Goal: Check status: Check status

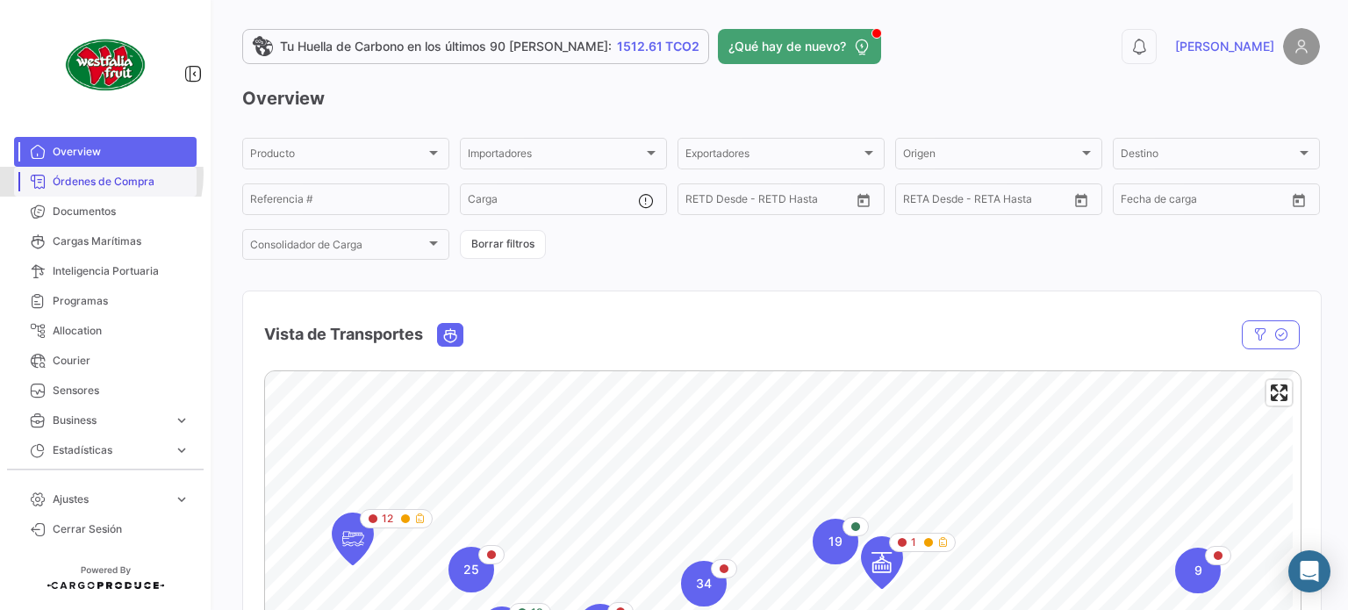
click at [95, 175] on span "Órdenes de Compra" at bounding box center [121, 182] width 137 height 16
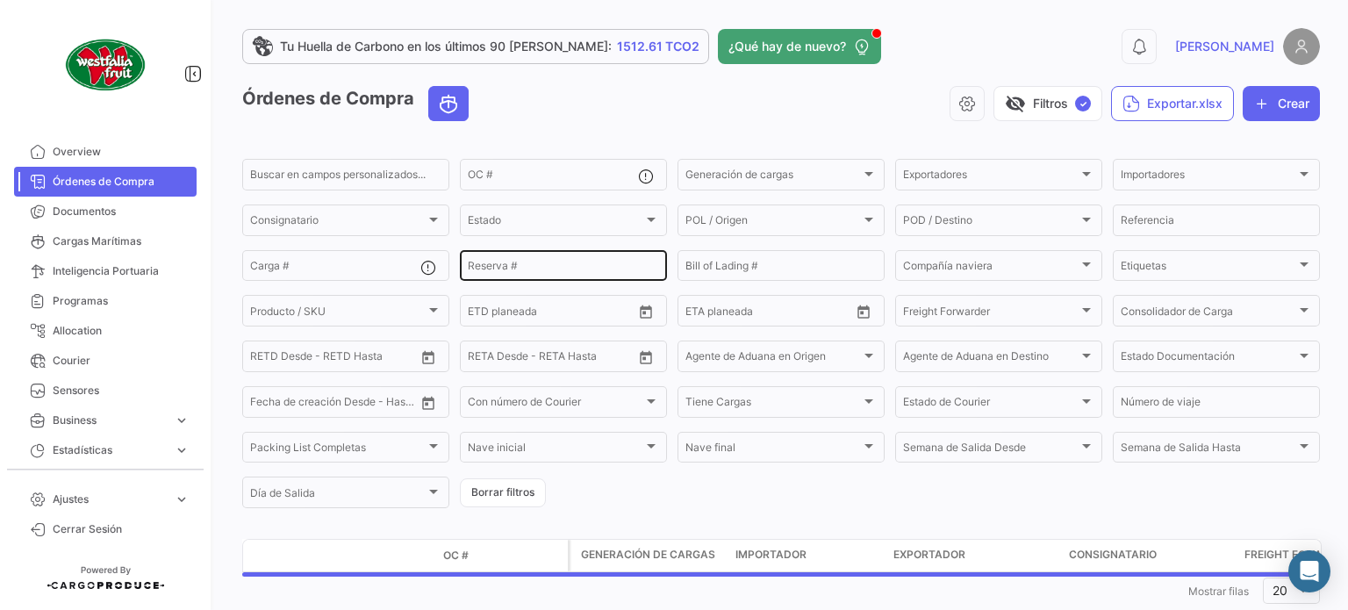
click at [574, 269] on input "Reserva #" at bounding box center [563, 268] width 191 height 12
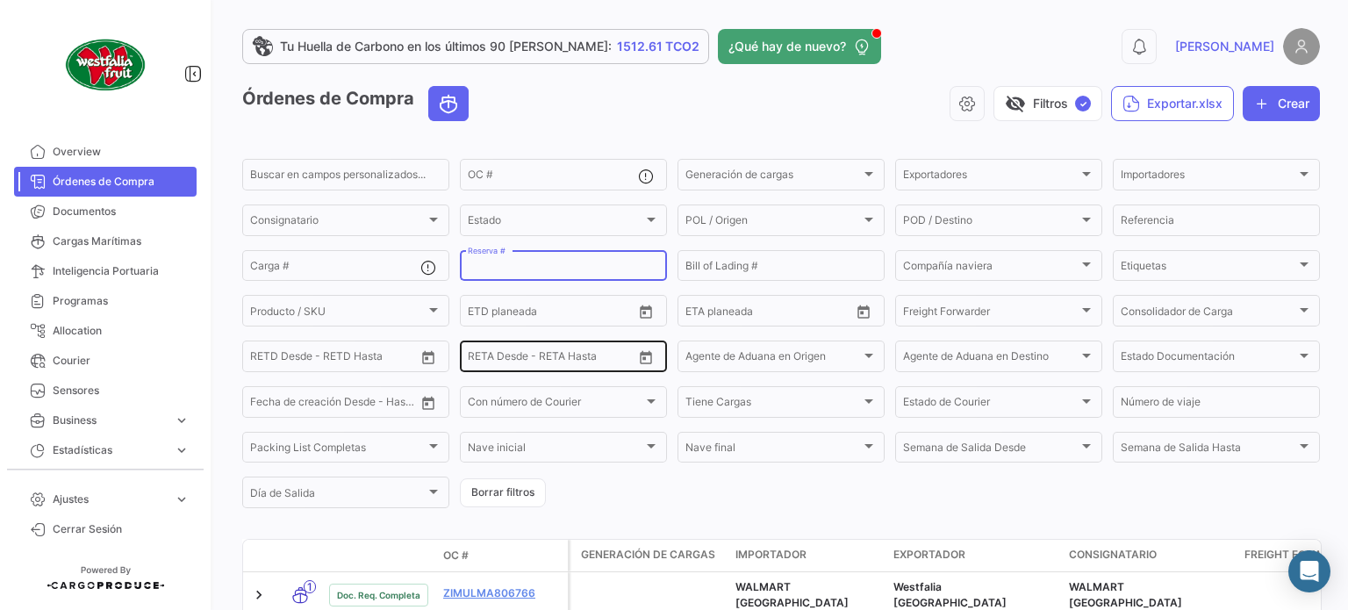
paste input "258085564"
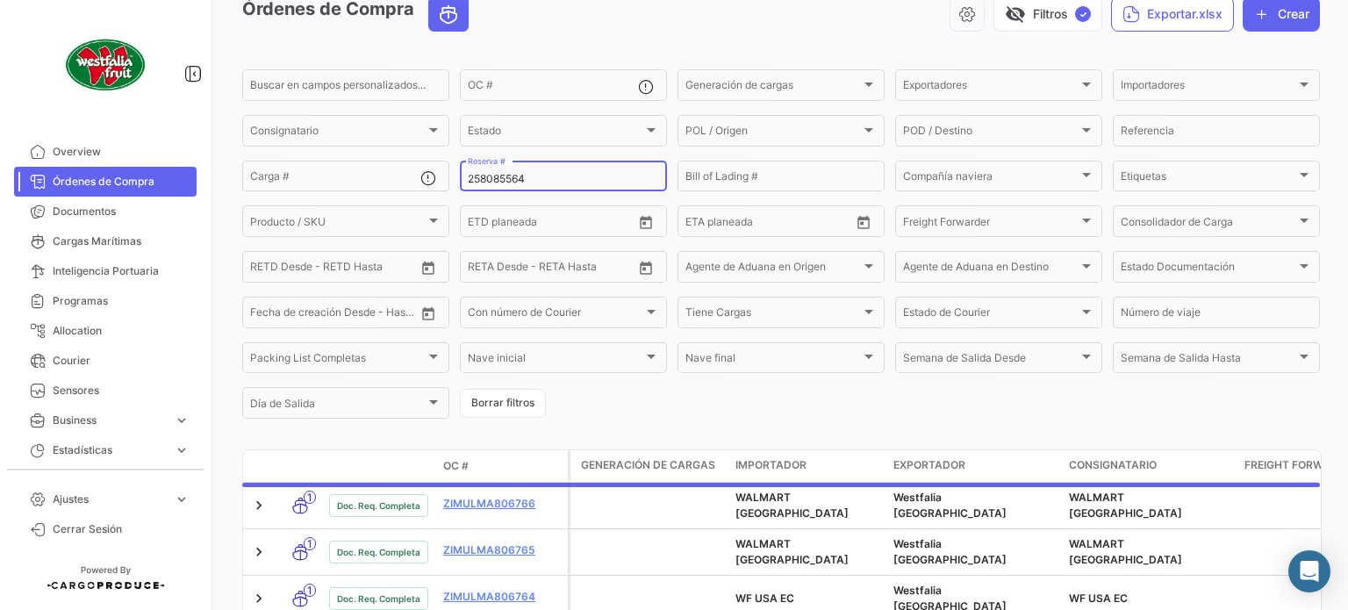
scroll to position [102, 0]
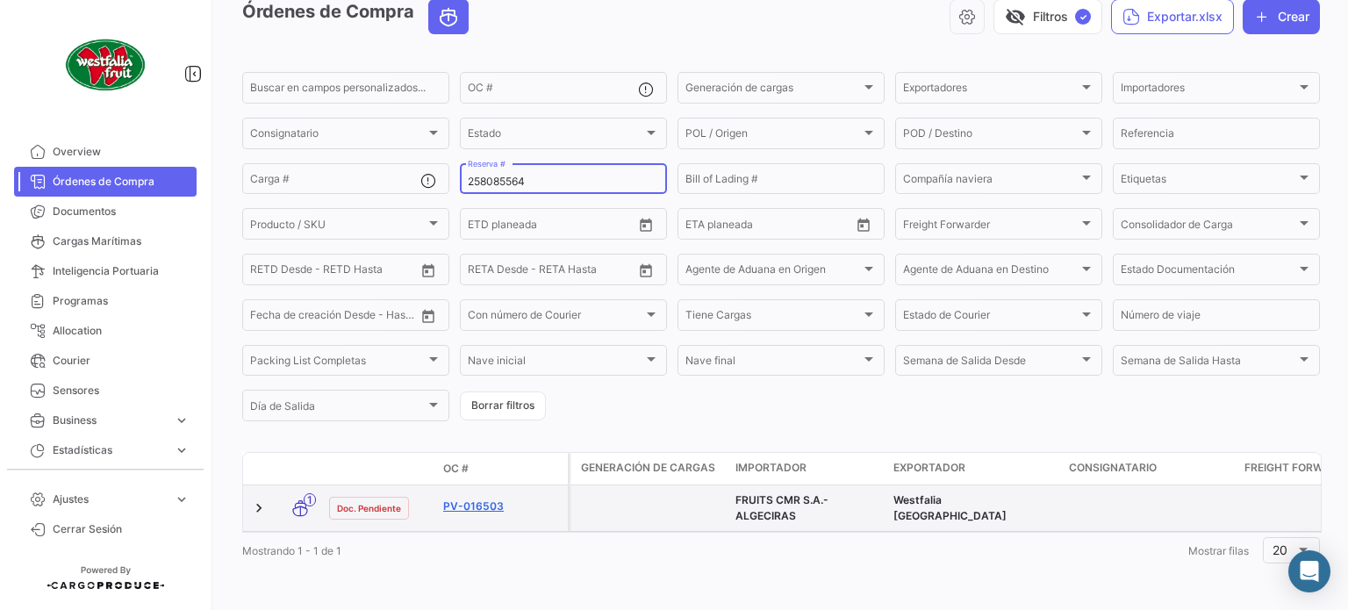
type input "258085564"
click at [466, 499] on link "PV-016503" at bounding box center [502, 507] width 118 height 16
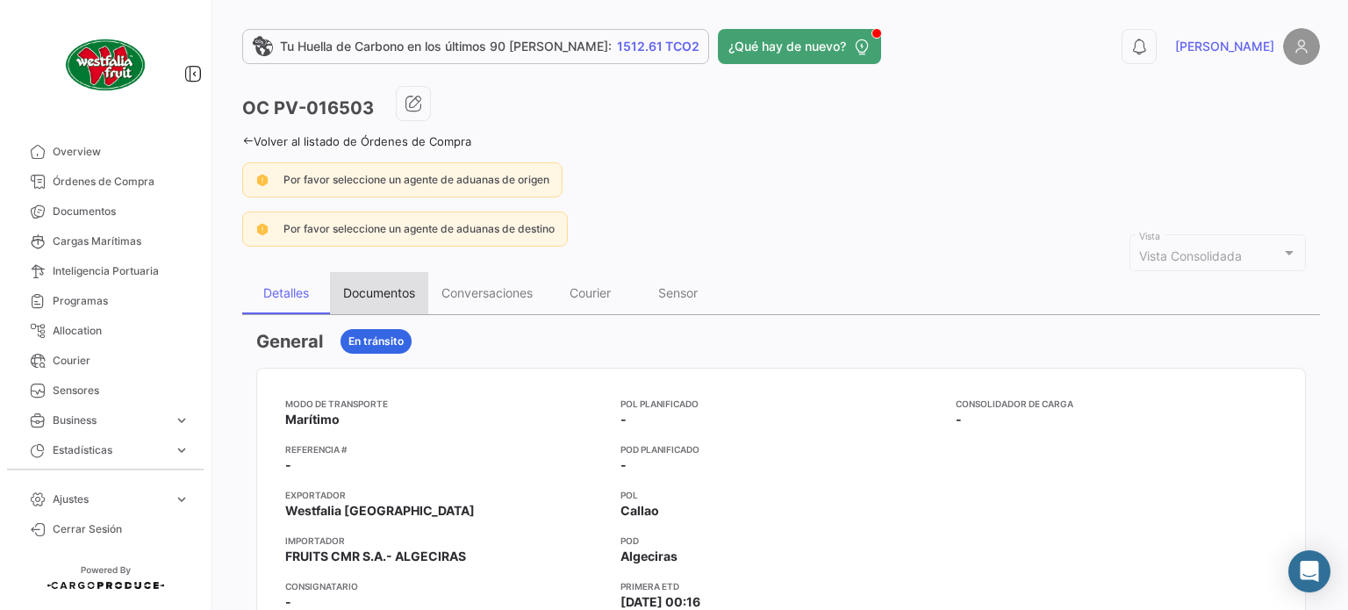
click at [362, 288] on div "Documentos" at bounding box center [379, 292] width 72 height 15
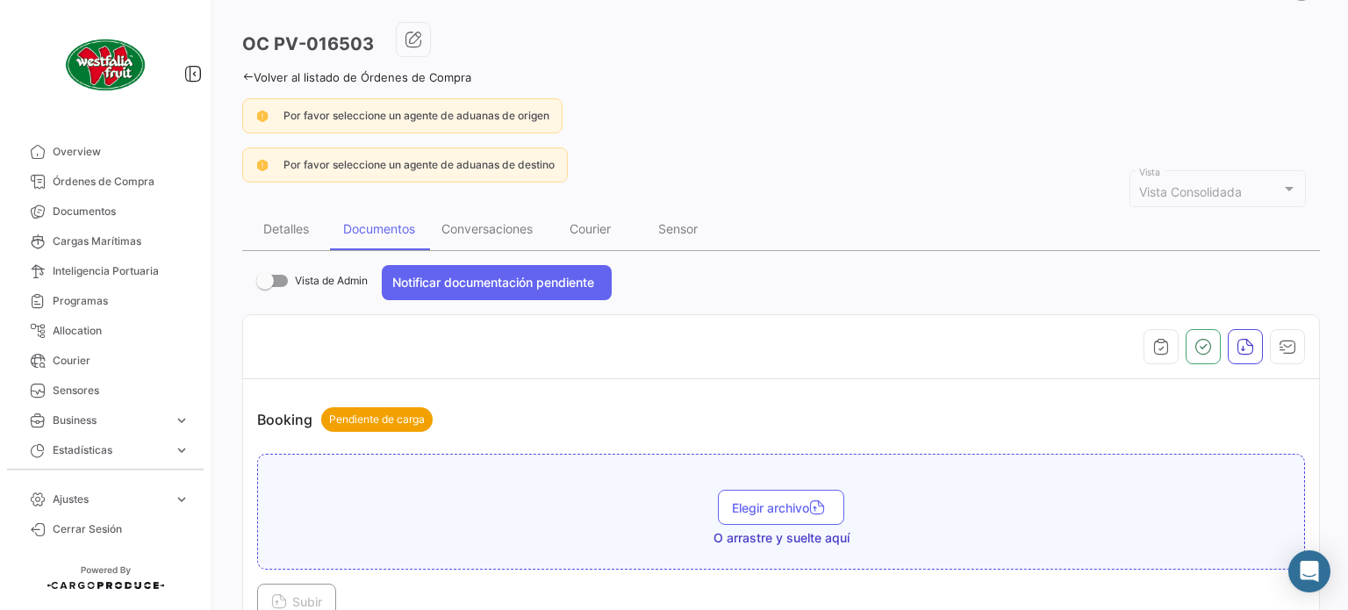
scroll to position [10, 0]
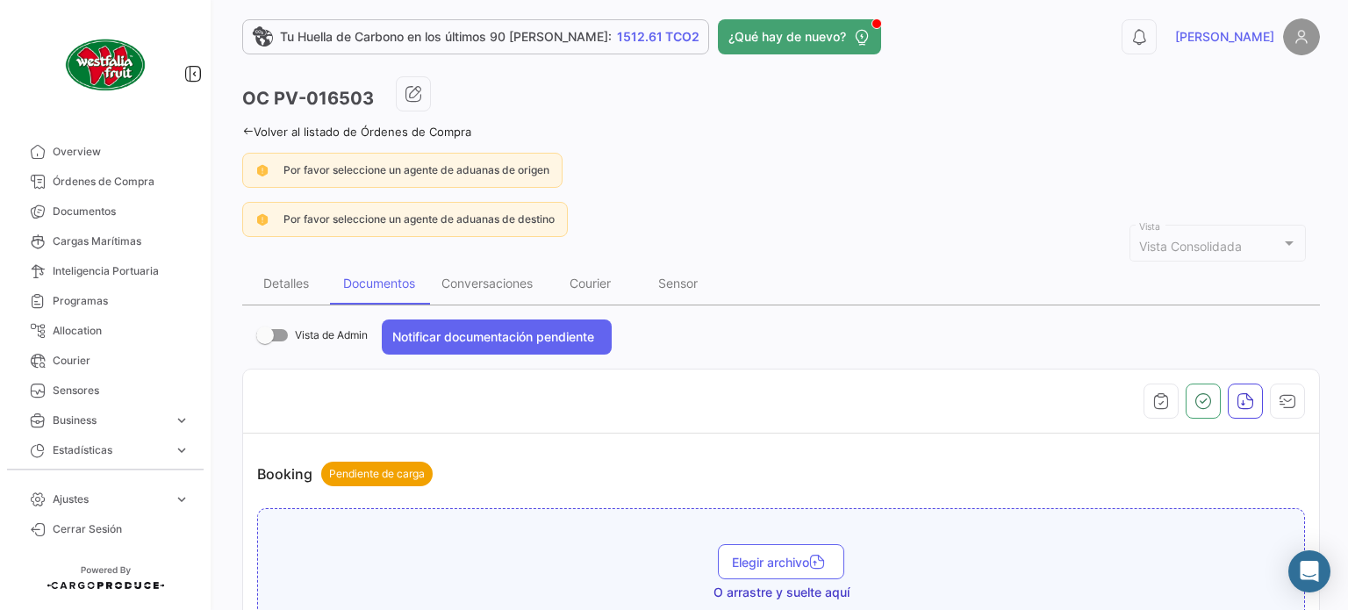
click at [249, 133] on icon at bounding box center [247, 131] width 11 height 11
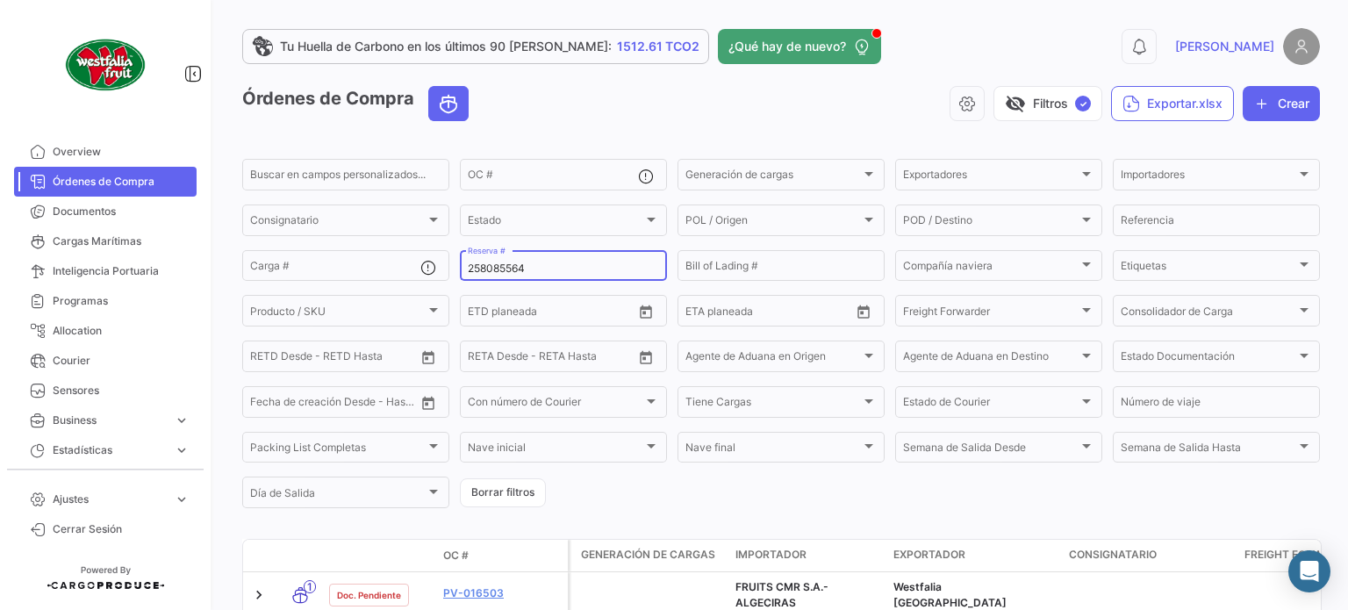
click at [551, 264] on input "258085564" at bounding box center [563, 268] width 191 height 12
paste input "2310868690"
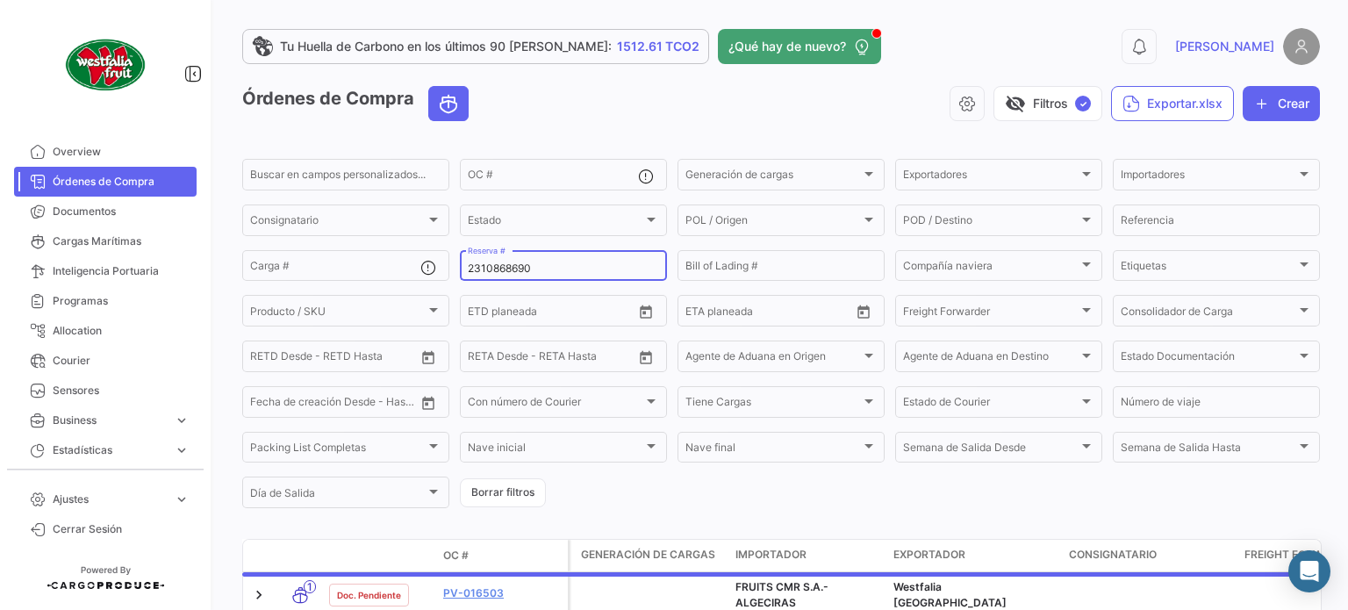
type input "2310868690"
click at [748, 107] on div "visibility_off Filtros ✓ Exportar.xlsx Crear" at bounding box center [901, 103] width 837 height 35
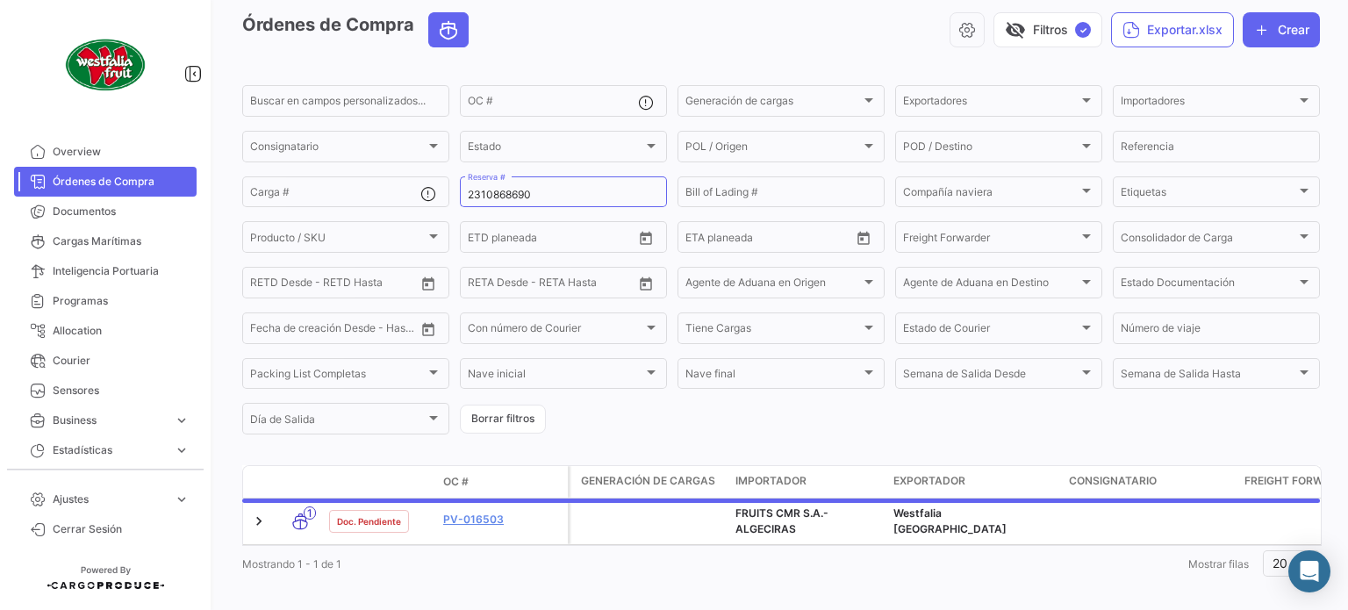
scroll to position [102, 0]
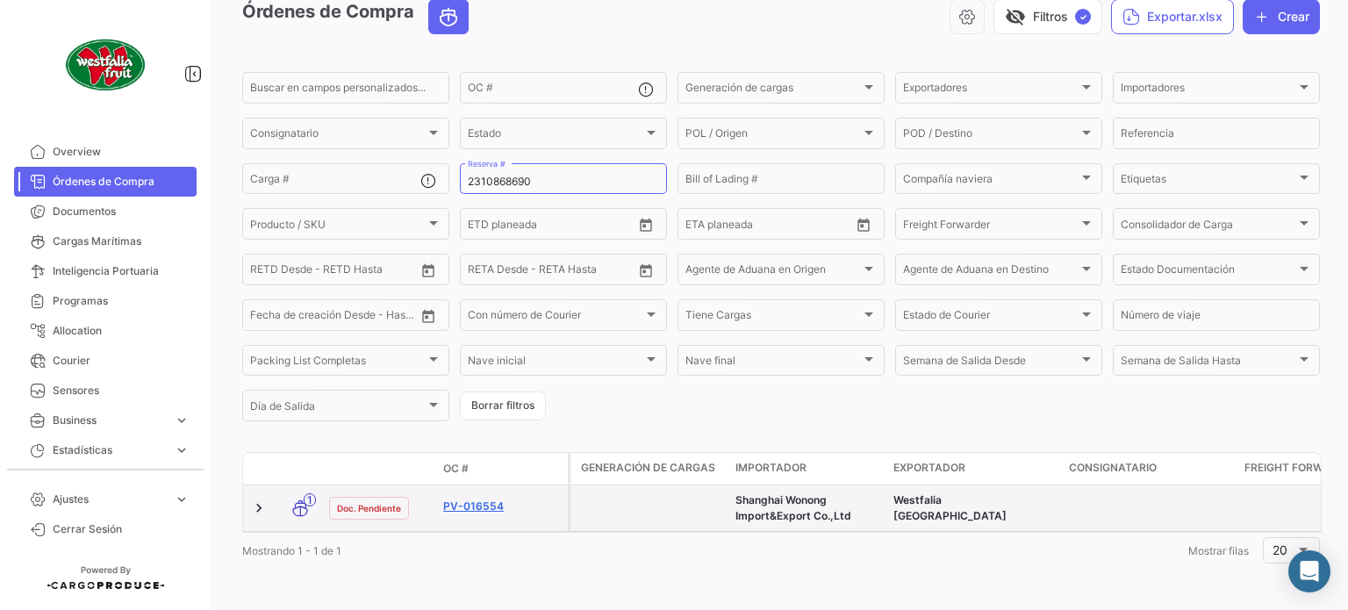
click at [492, 499] on link "PV-016554" at bounding box center [502, 507] width 118 height 16
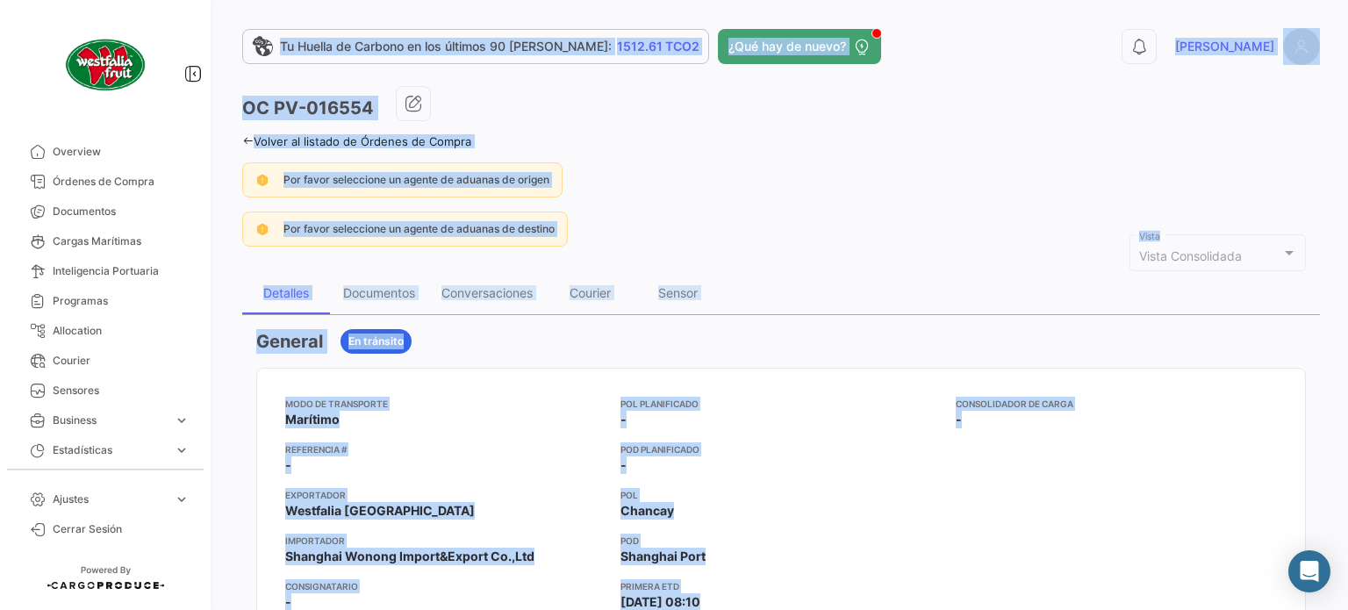
click at [864, 210] on app-po-view-alerts "Por favor seleccione un agente de aduanas de origen Por favor seleccione un age…" at bounding box center [781, 204] width 1078 height 84
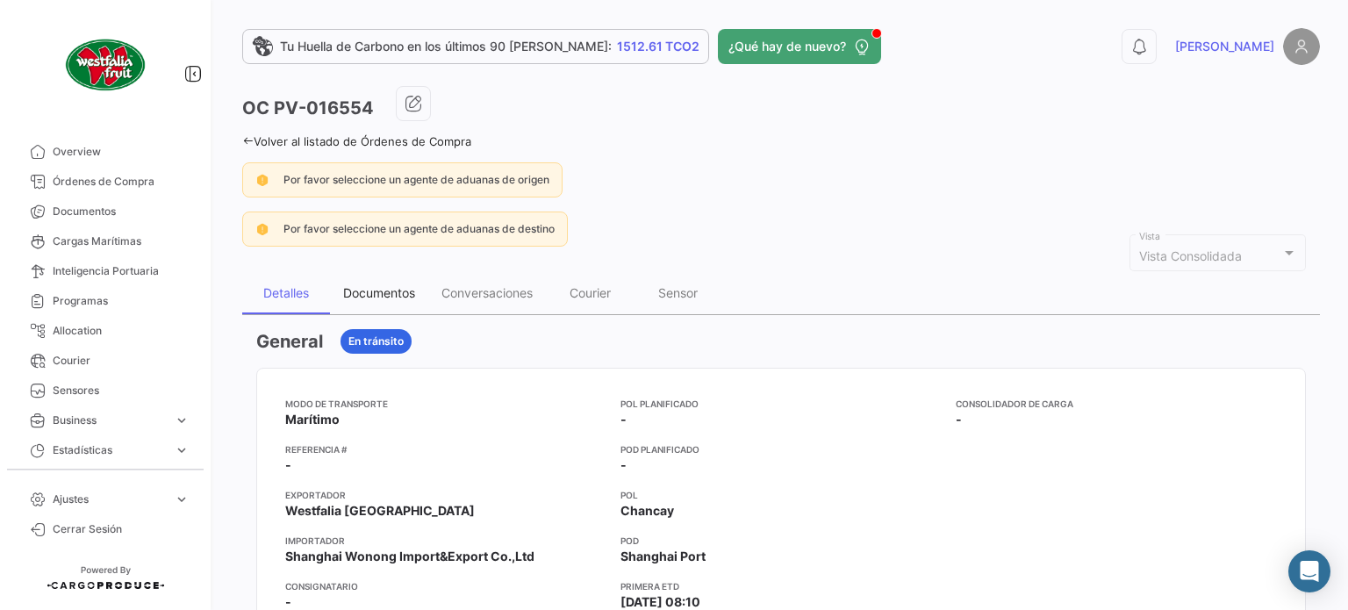
click at [410, 290] on div "Documentos" at bounding box center [379, 292] width 72 height 15
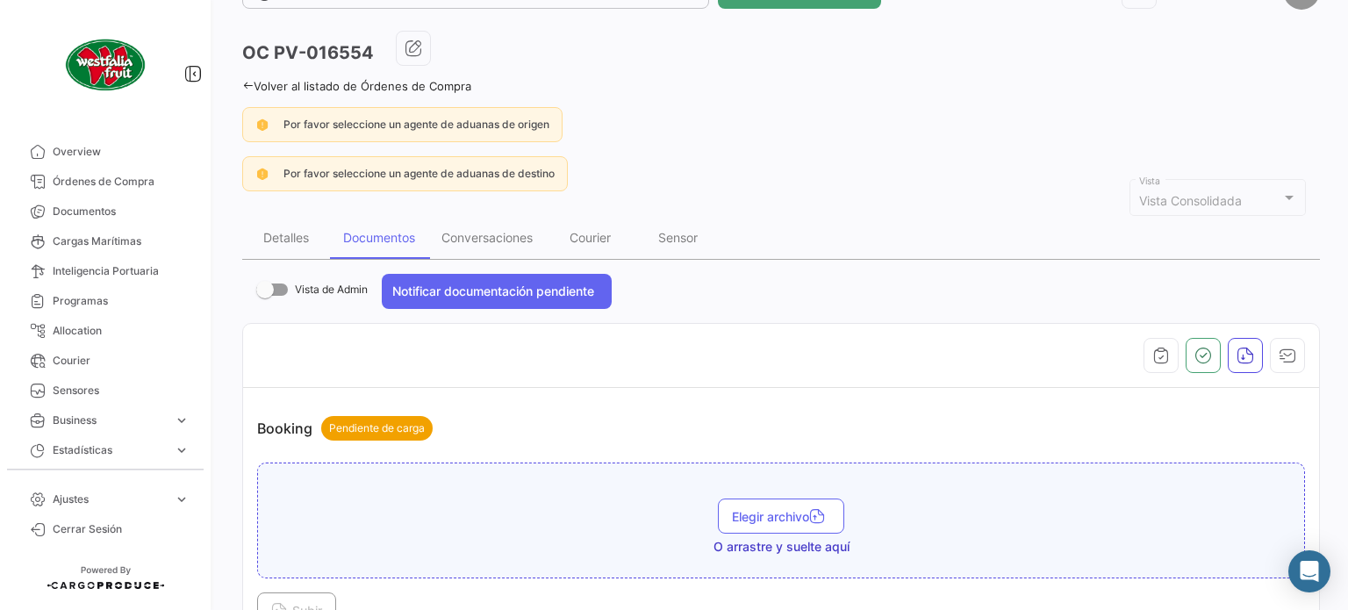
scroll to position [53, 0]
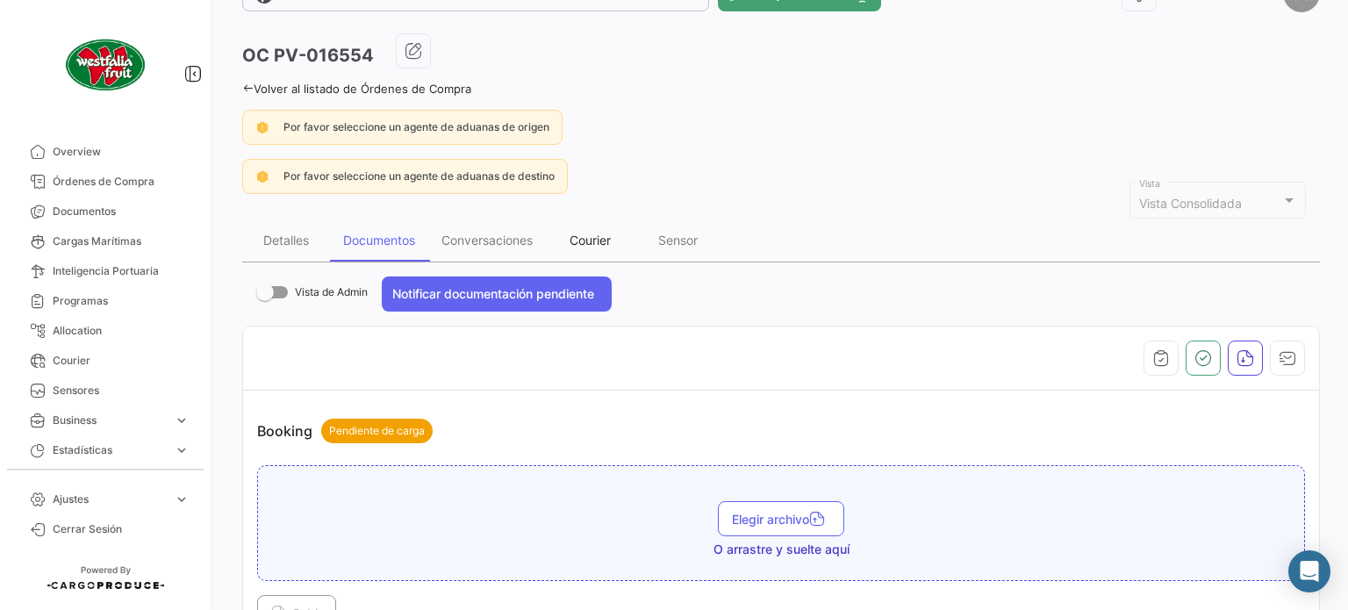
click at [600, 245] on div "Courier" at bounding box center [590, 240] width 41 height 15
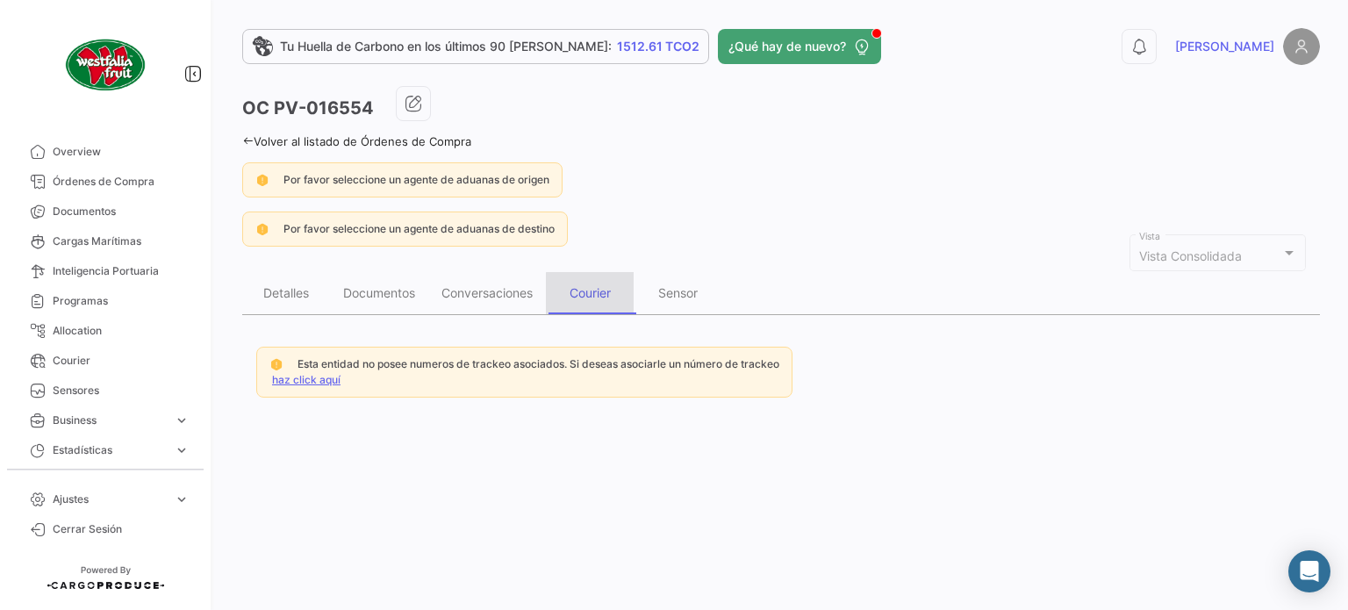
scroll to position [0, 0]
click at [316, 368] on div "Esta entidad no posee numeros de trackeo asociados. Si deseas asociarle un núme…" at bounding box center [539, 364] width 482 height 16
click at [303, 377] on link "haz click aquí" at bounding box center [306, 379] width 68 height 13
